Goal: Transaction & Acquisition: Purchase product/service

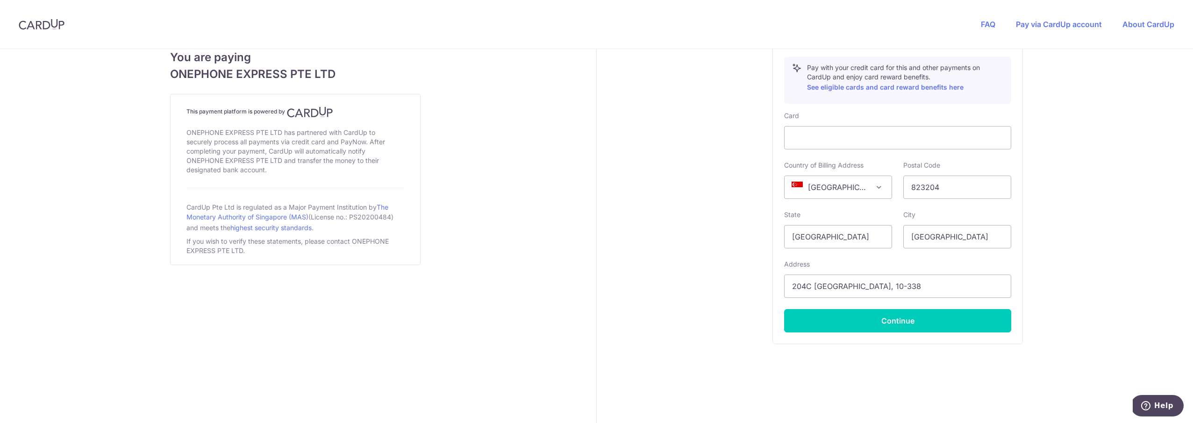
scroll to position [533, 0]
click at [905, 323] on button "Continue" at bounding box center [897, 320] width 227 height 23
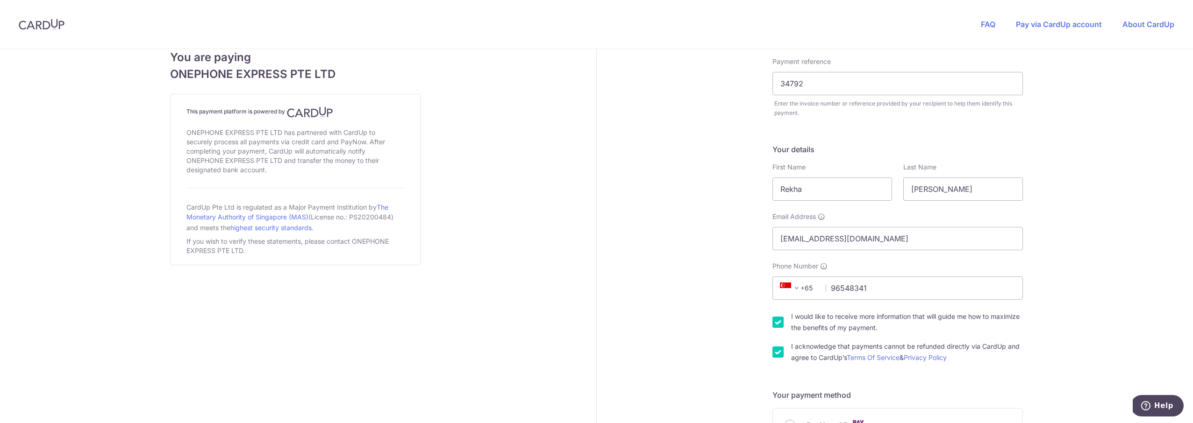
scroll to position [66, 0]
type input "**** 2885"
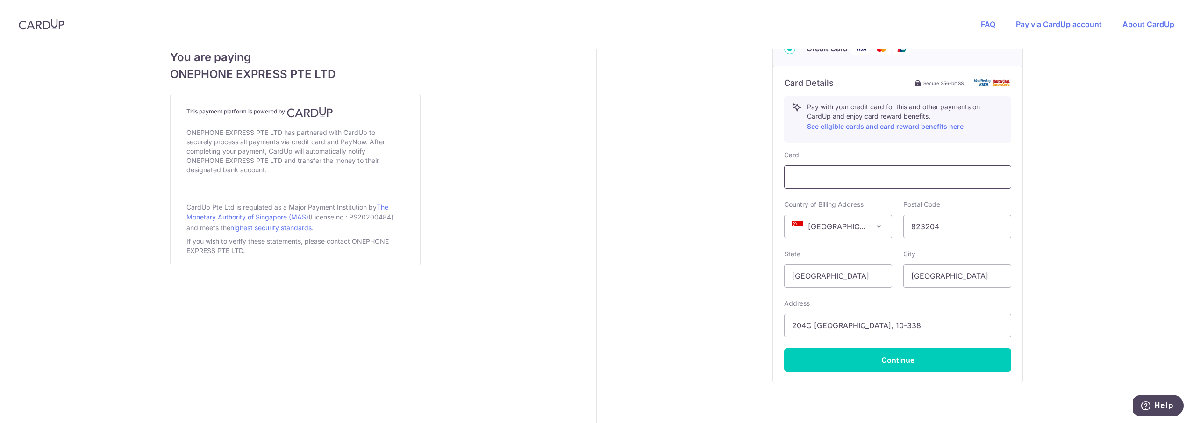
scroll to position [494, 0]
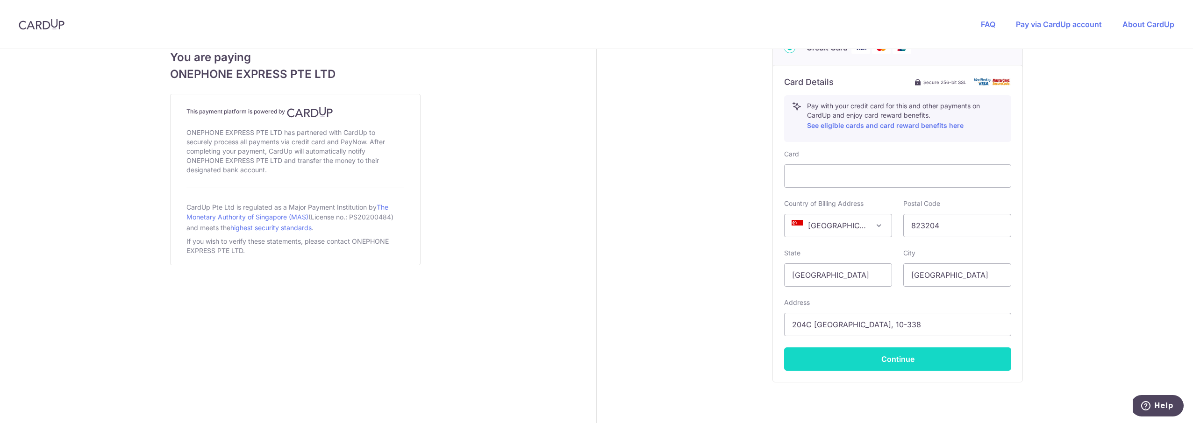
click at [904, 360] on button "Continue" at bounding box center [897, 359] width 227 height 23
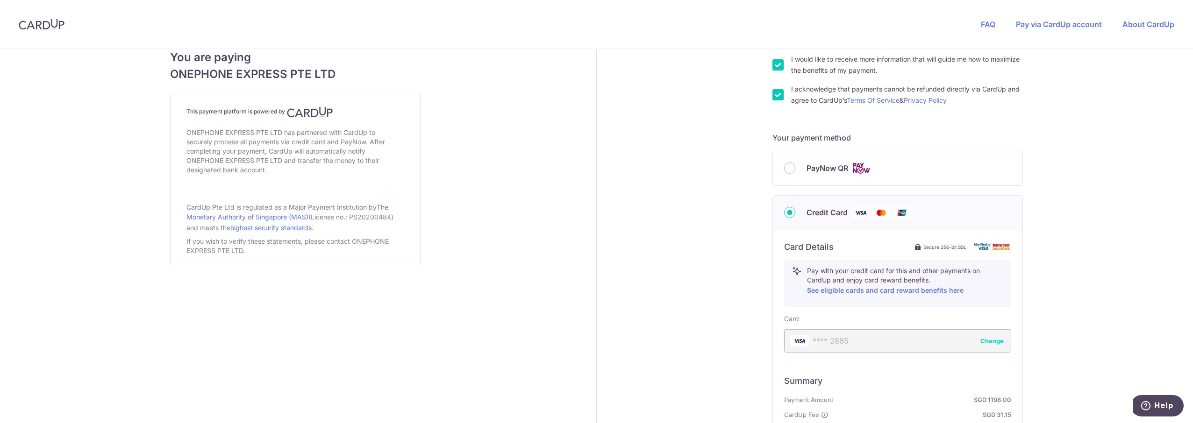
scroll to position [467, 0]
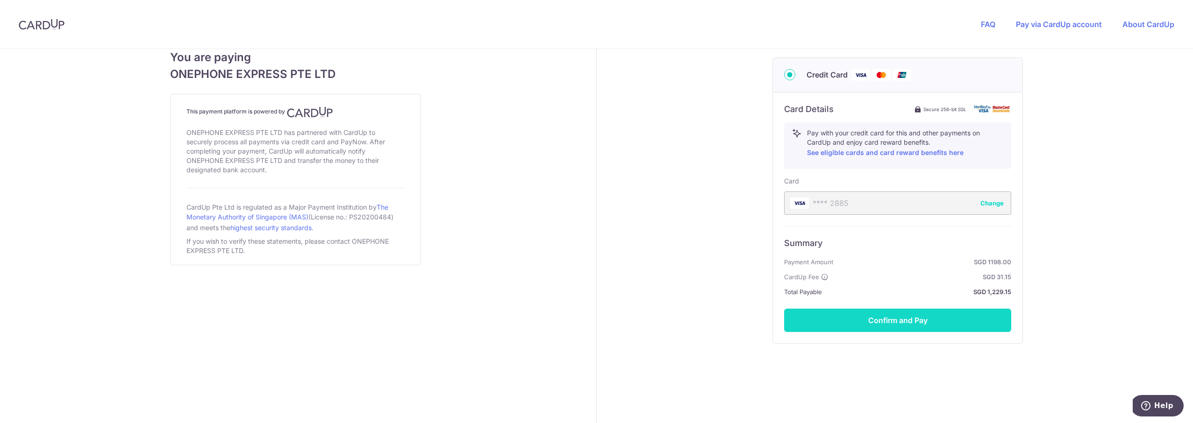
click at [918, 323] on button "Confirm and Pay" at bounding box center [897, 320] width 227 height 23
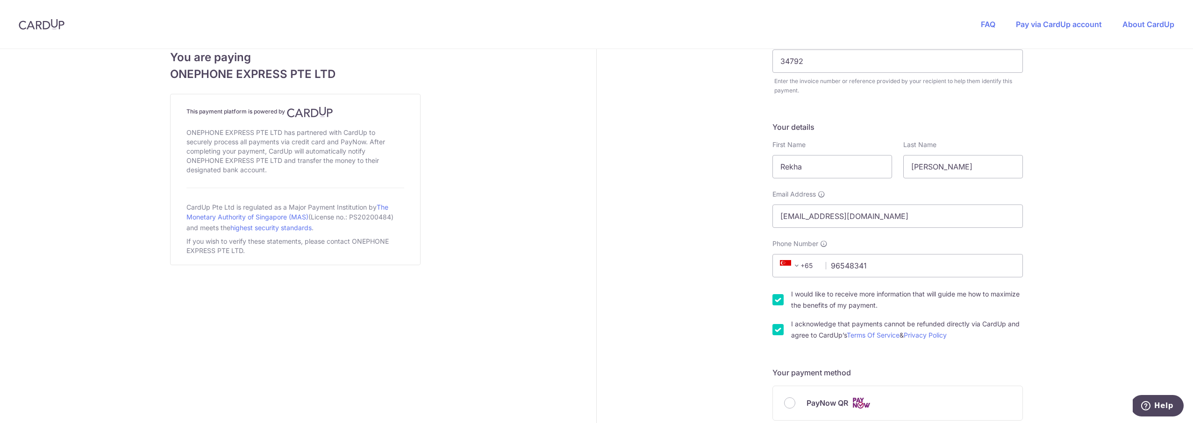
scroll to position [82, 0]
